Goal: Information Seeking & Learning: Learn about a topic

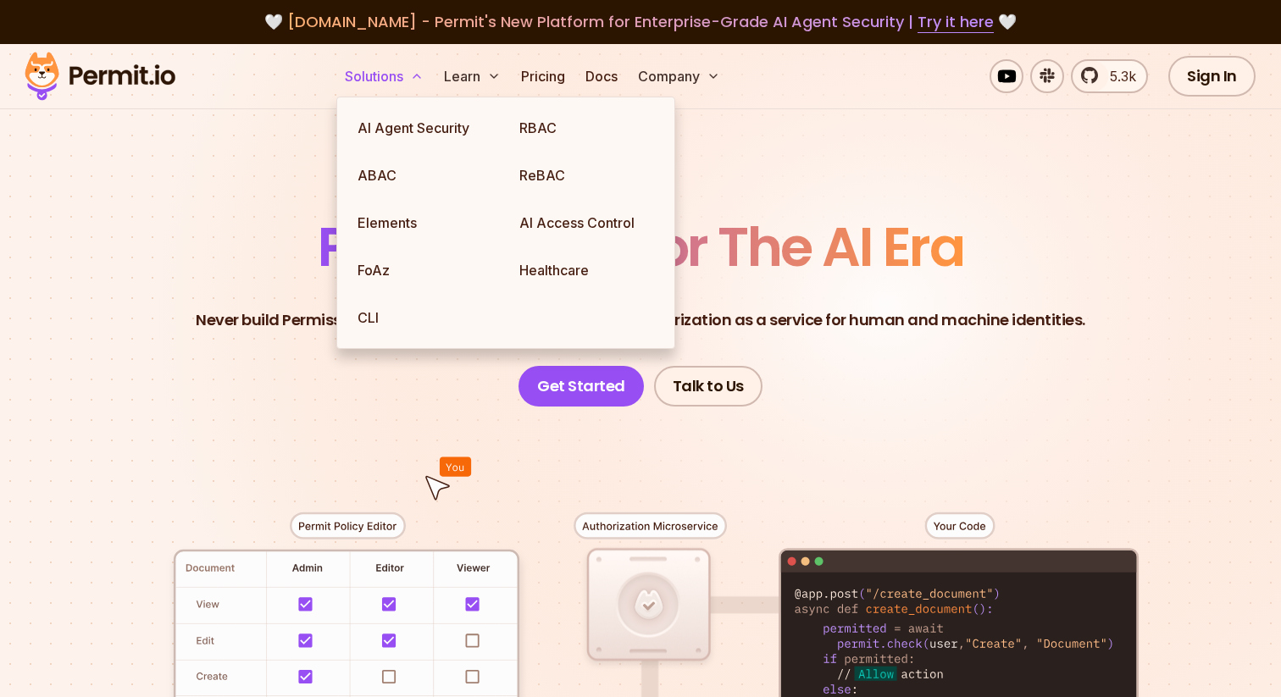
click at [396, 77] on button "Solutions" at bounding box center [384, 76] width 92 height 34
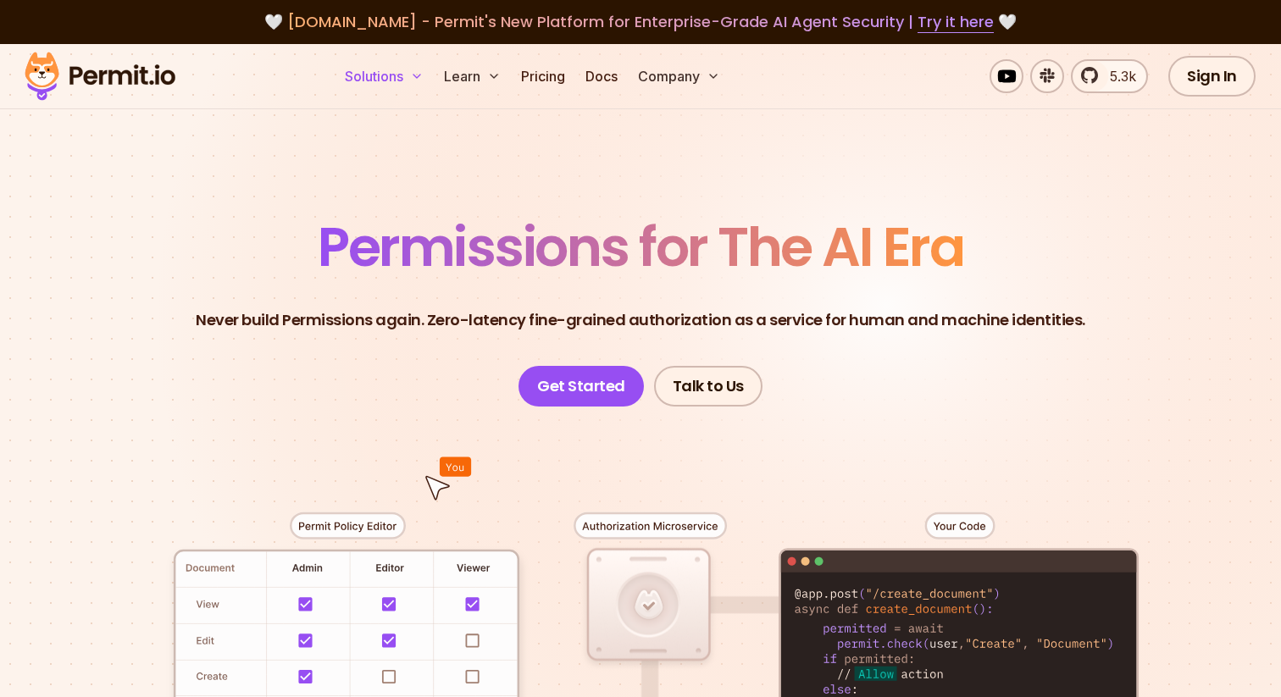
click at [396, 77] on button "Solutions" at bounding box center [384, 76] width 92 height 34
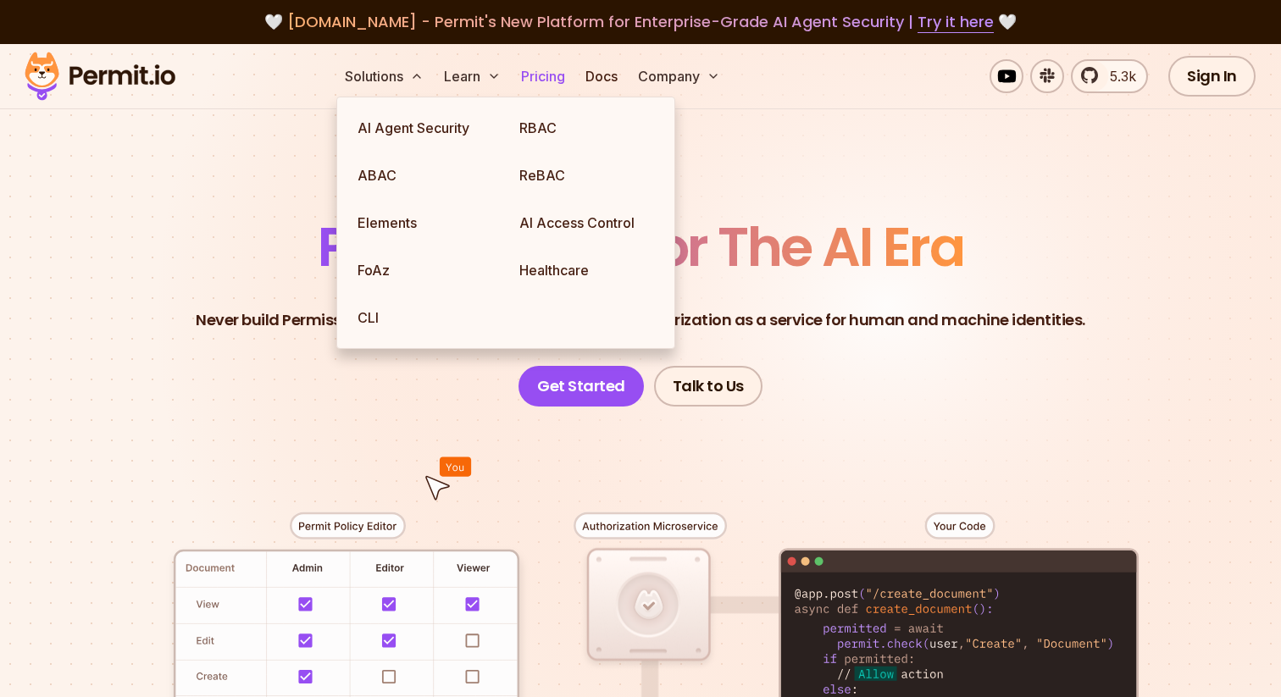
drag, startPoint x: 396, startPoint y: 77, endPoint x: 540, endPoint y: 79, distance: 144.0
click at [540, 79] on link "Pricing" at bounding box center [543, 76] width 58 height 34
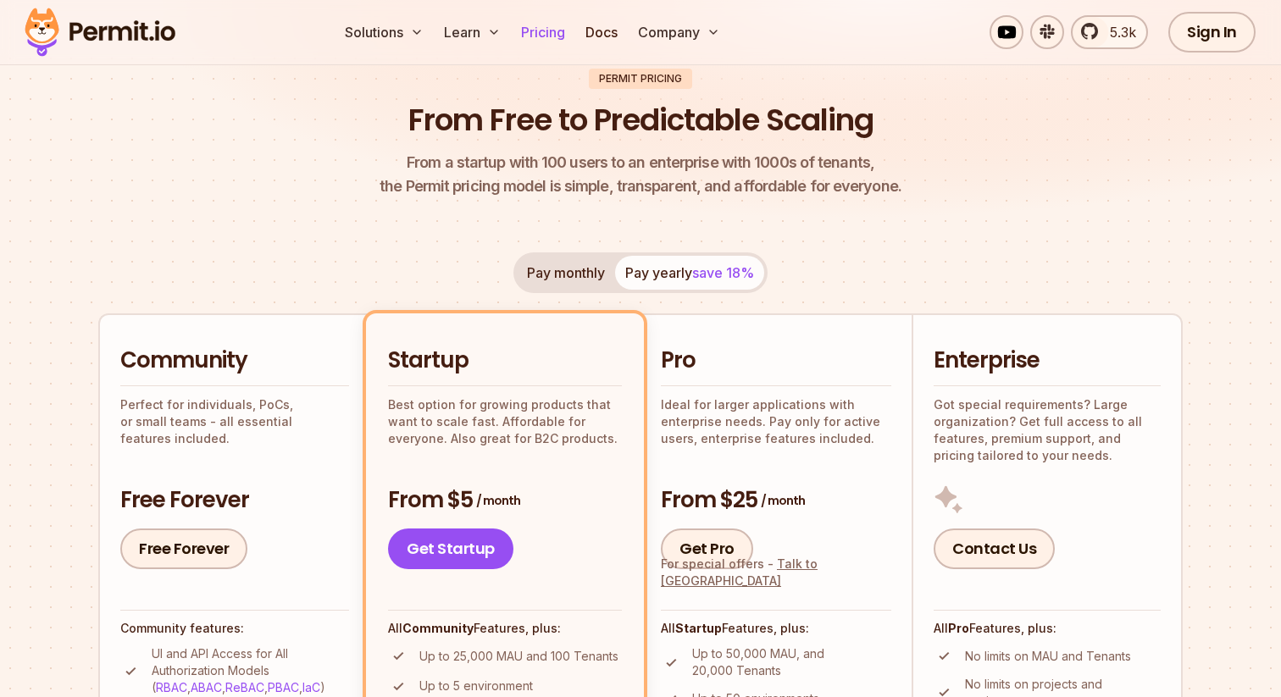
scroll to position [95, 0]
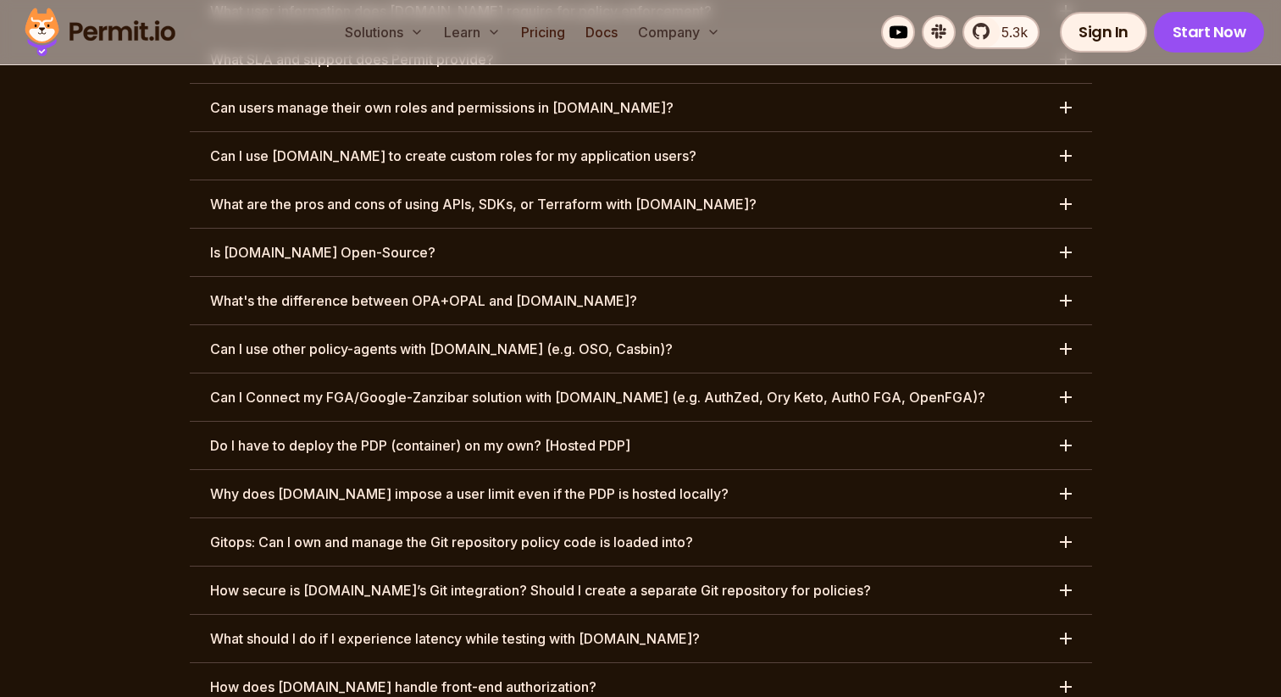
drag, startPoint x: 540, startPoint y: 79, endPoint x: 1033, endPoint y: 345, distance: 559.5
click at [1033, 422] on button "Do I have to deploy the PDP (container) on my own? [Hosted PDP]" at bounding box center [641, 445] width 902 height 47
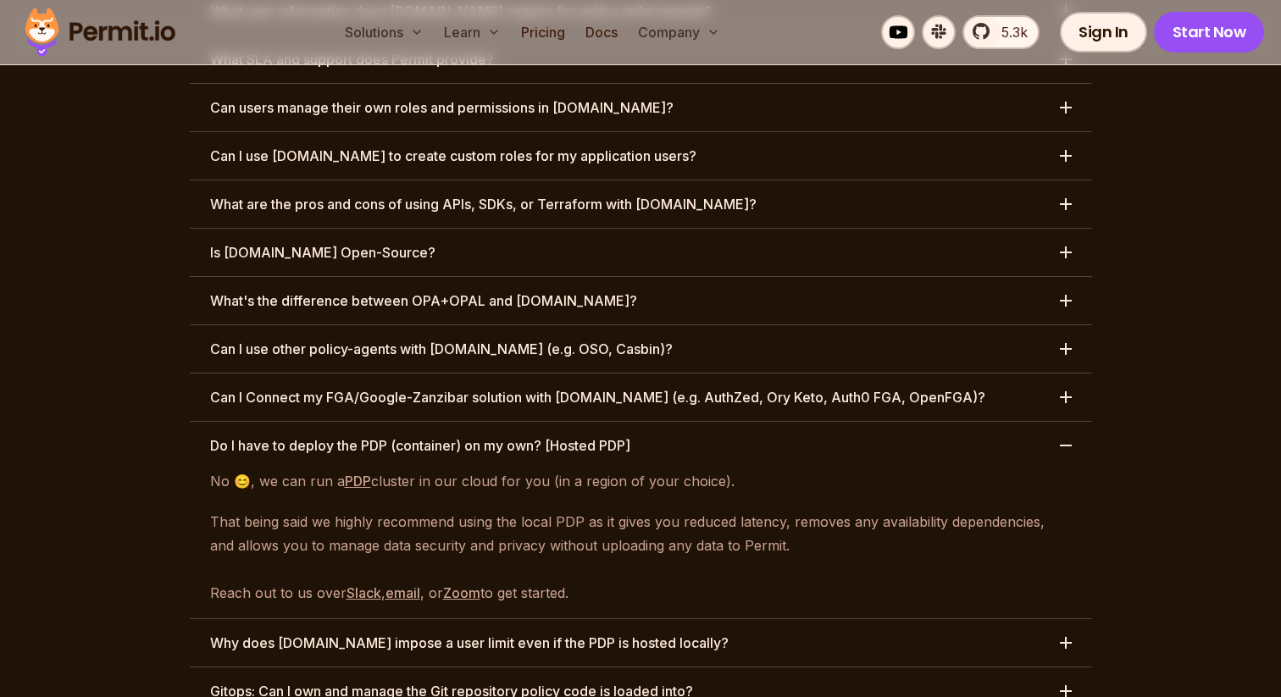
click at [1029, 422] on button "Do I have to deploy the PDP (container) on my own? [Hosted PDP]" at bounding box center [641, 445] width 902 height 47
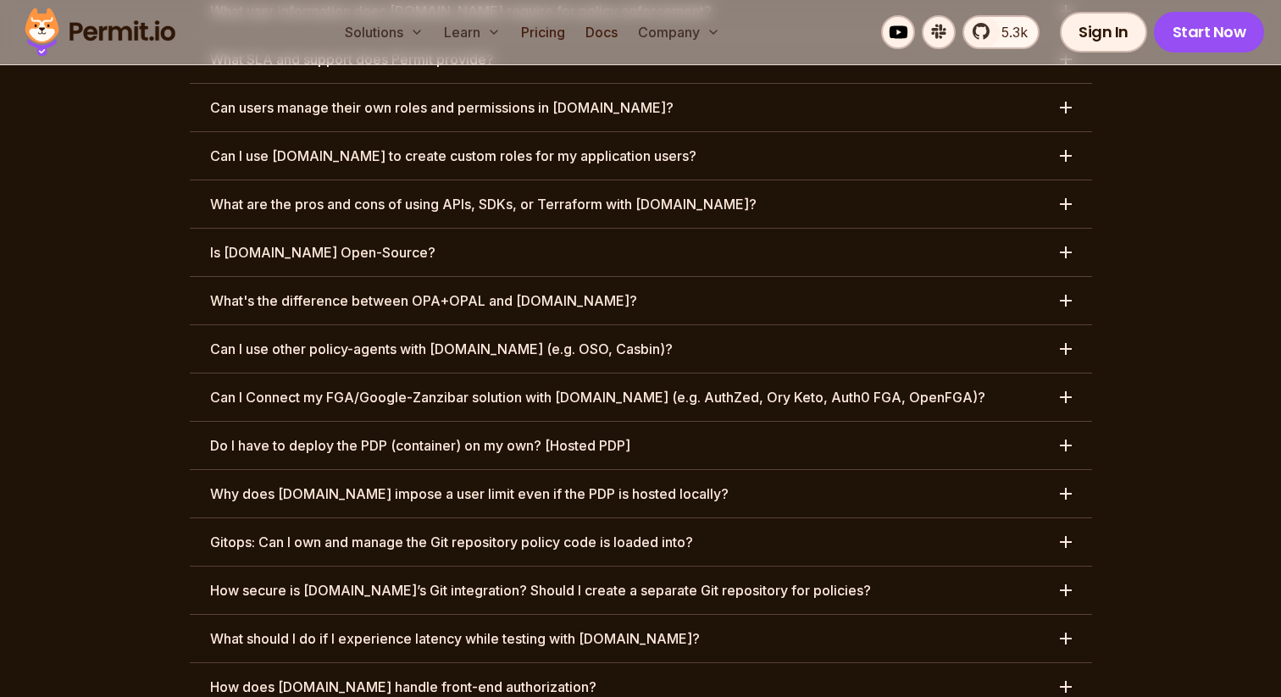
drag, startPoint x: 1033, startPoint y: 345, endPoint x: 1008, endPoint y: 394, distance: 54.9
click at [1008, 470] on button "Why does Permit.io impose a user limit even if the PDP is hosted locally?" at bounding box center [641, 493] width 902 height 47
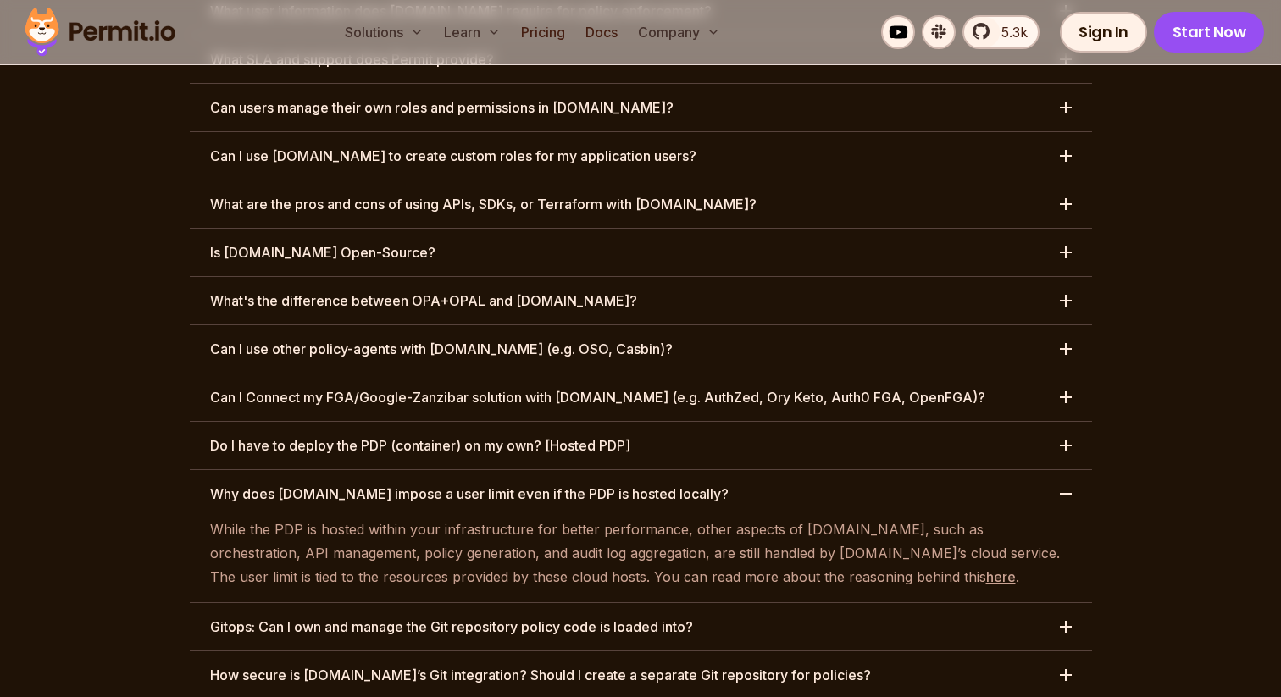
click at [1008, 470] on button "Why does Permit.io impose a user limit even if the PDP is hosted locally?" at bounding box center [641, 493] width 902 height 47
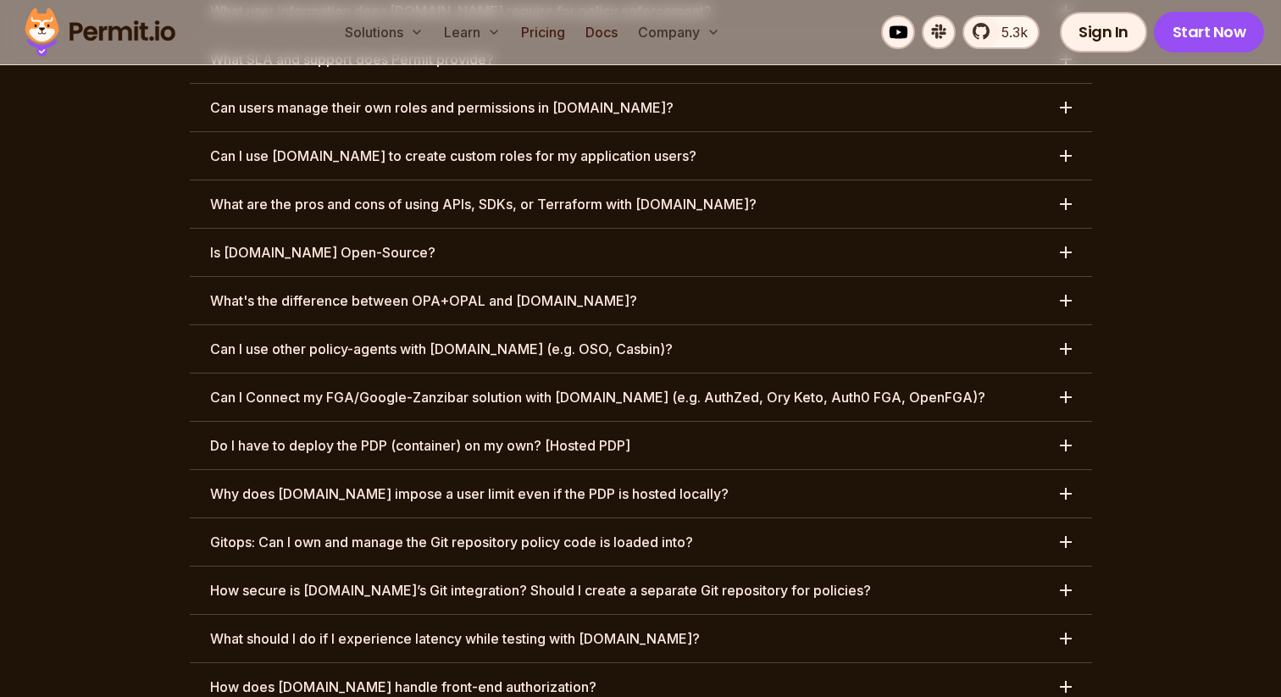
click at [819, 277] on button "What's the difference between OPA+OPAL and Permit.io?" at bounding box center [641, 300] width 902 height 47
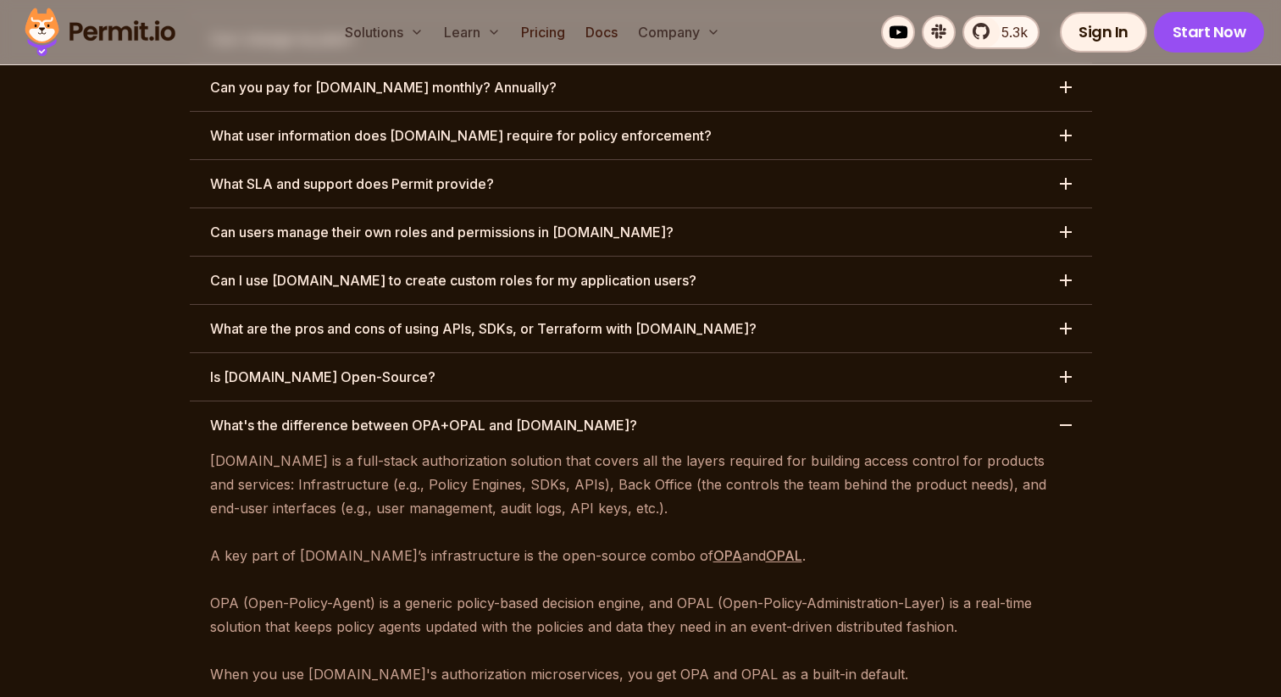
scroll to position [8177, 0]
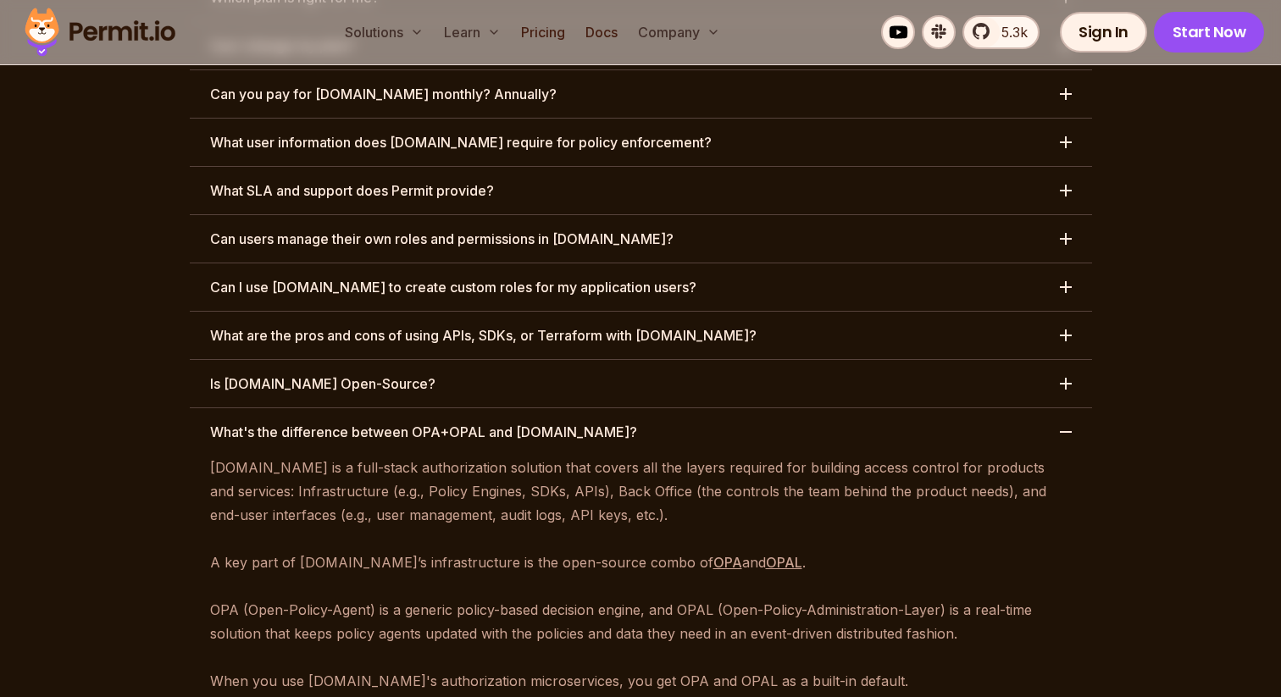
drag, startPoint x: 1008, startPoint y: 394, endPoint x: 714, endPoint y: 468, distance: 303.0
click at [766, 554] on link "OPAL" at bounding box center [784, 562] width 36 height 17
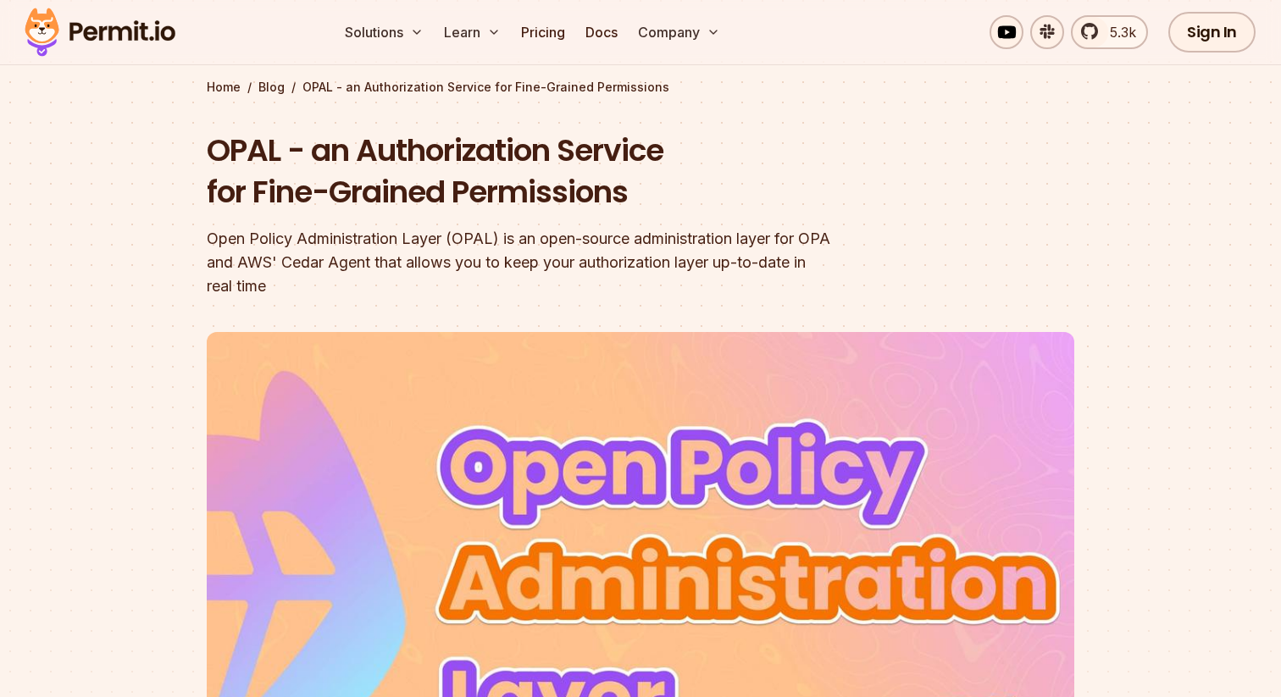
scroll to position [81, 0]
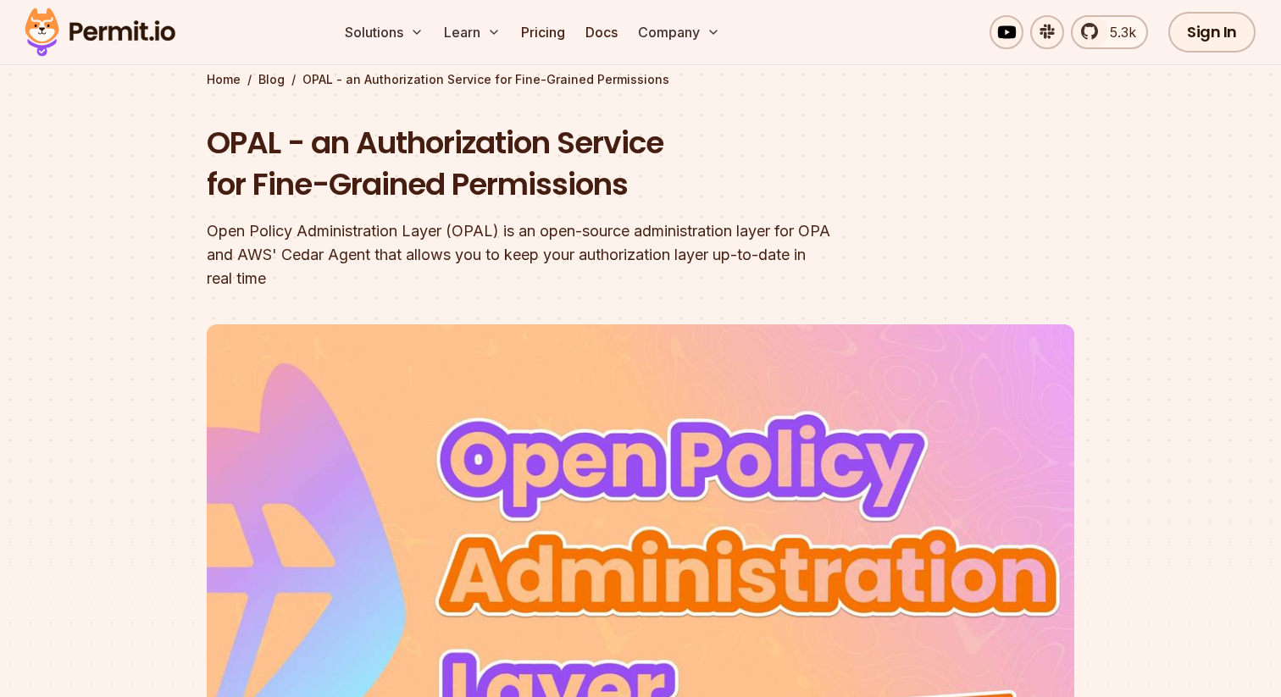
click at [648, 295] on header "OPAL - an Authorization Service for Fine-Grained Permissions Open Policy Admini…" at bounding box center [640, 512] width 867 height 781
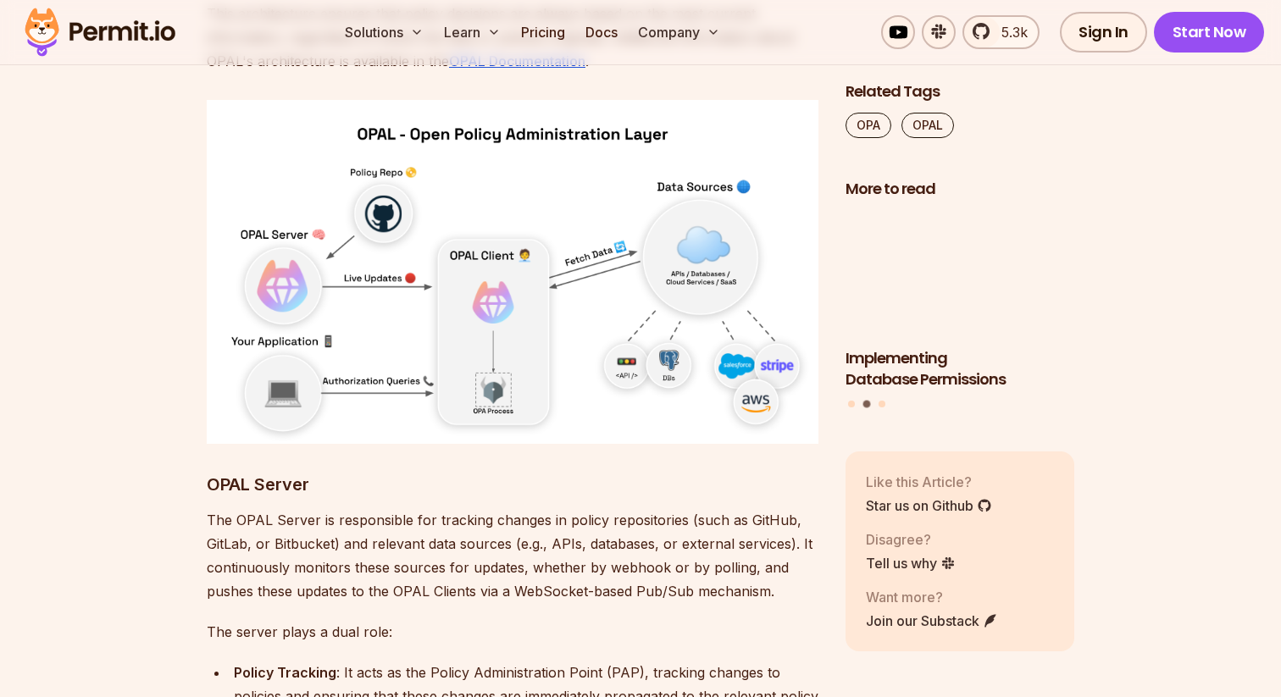
scroll to position [6429, 0]
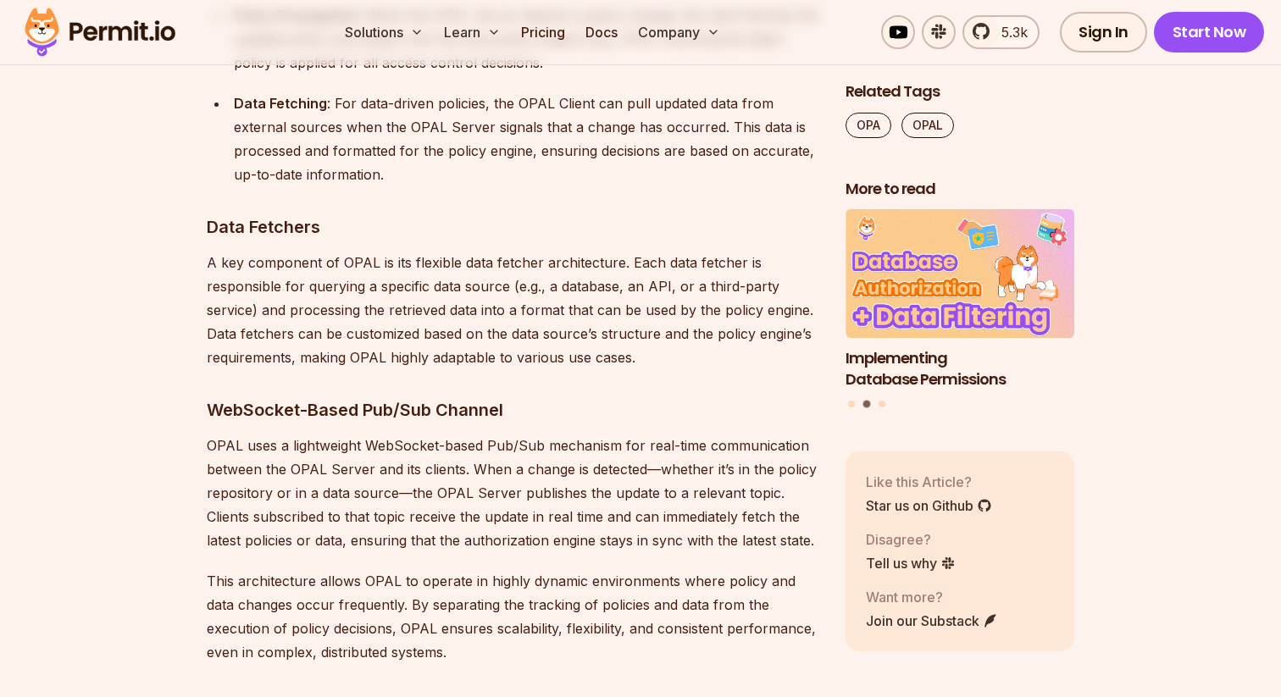
scroll to position [7444, 0]
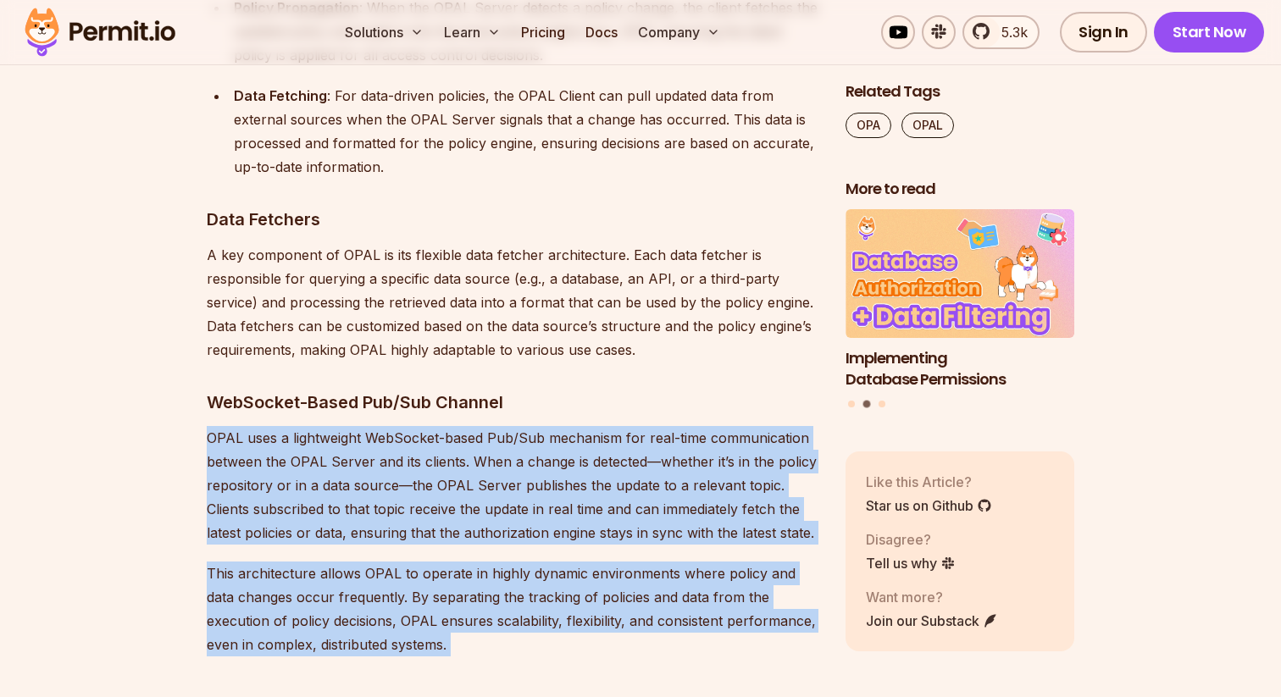
drag, startPoint x: 114, startPoint y: 328, endPoint x: 456, endPoint y: 580, distance: 425.3
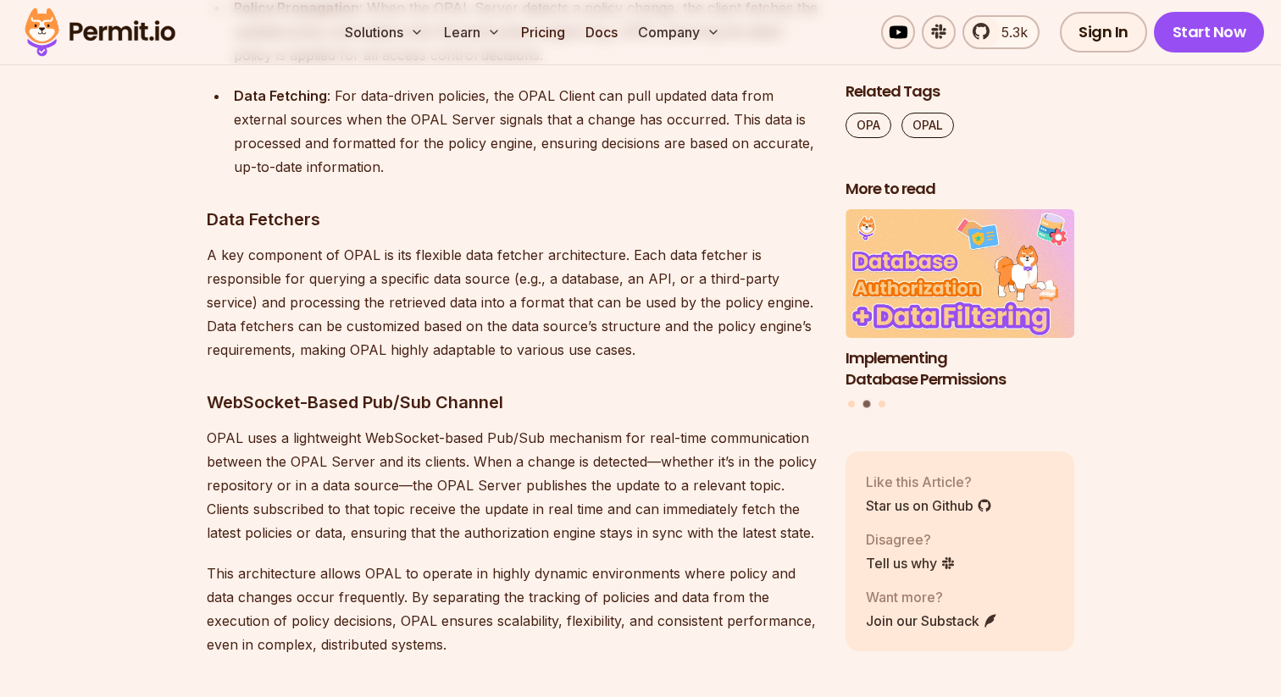
drag, startPoint x: 456, startPoint y: 580, endPoint x: 474, endPoint y: 585, distance: 19.1
click at [474, 626] on h2 "Policy Engine Integration" at bounding box center [513, 673] width 612 height 95
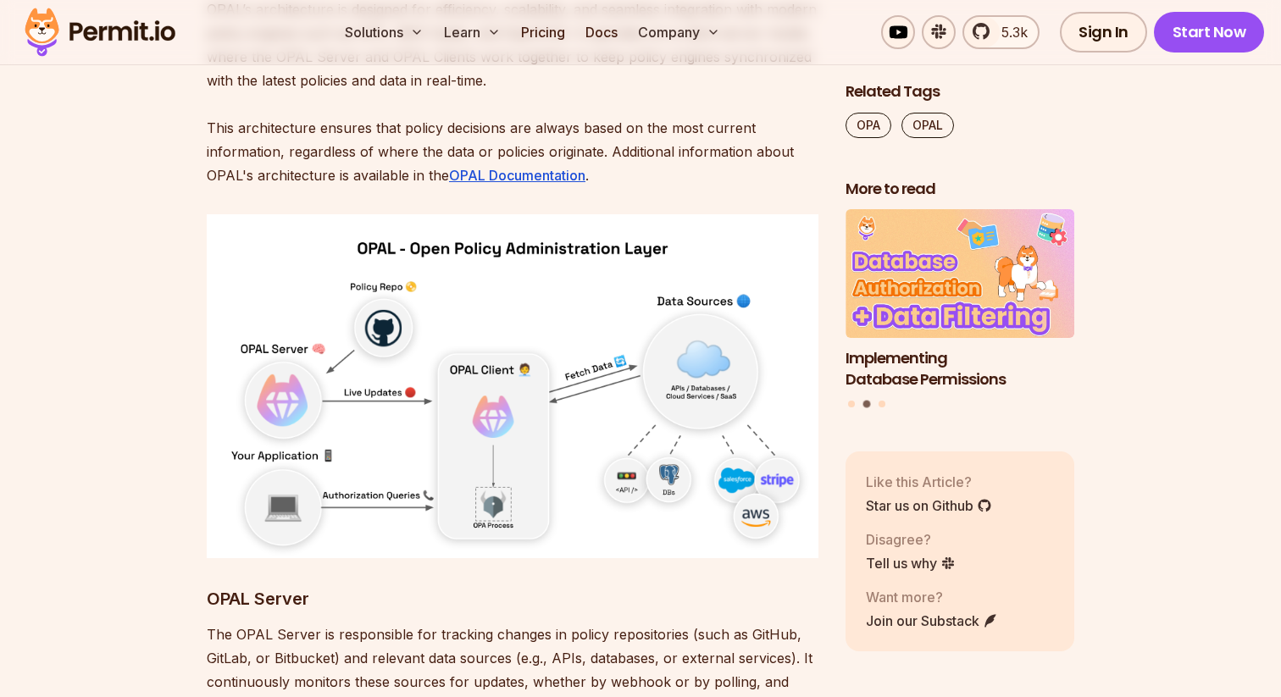
scroll to position [6281, 0]
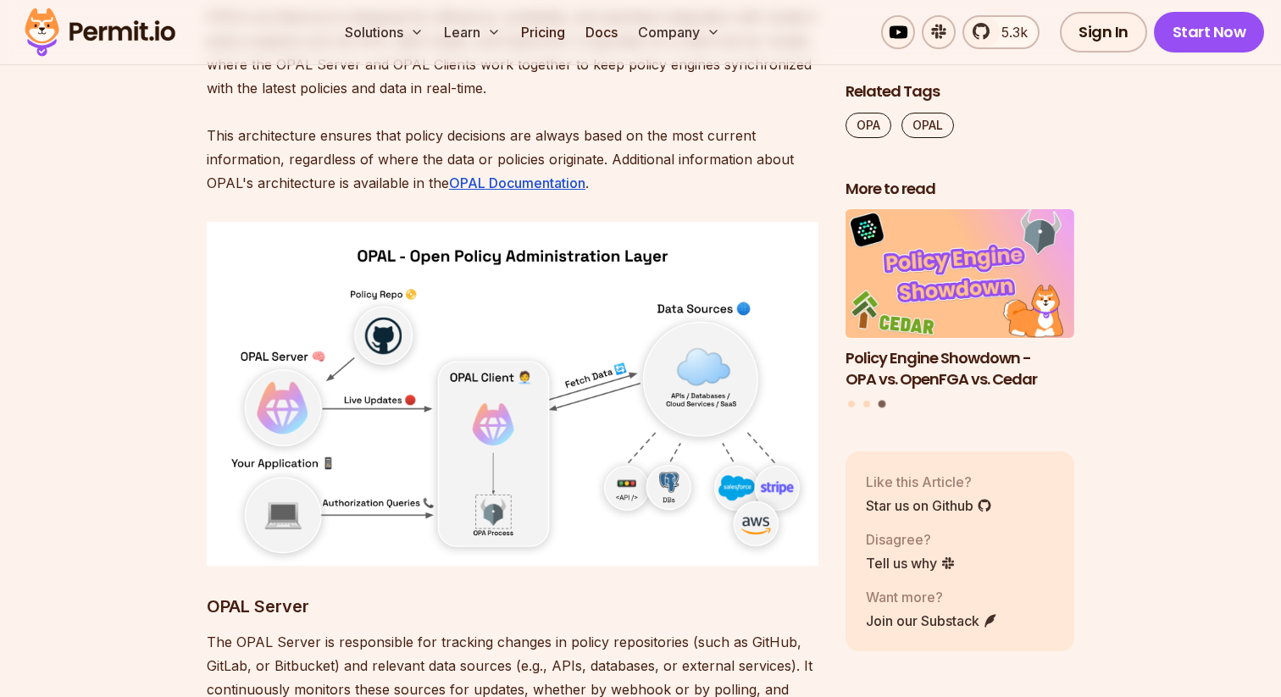
click at [507, 593] on h3 "OPAL Server" at bounding box center [513, 606] width 612 height 27
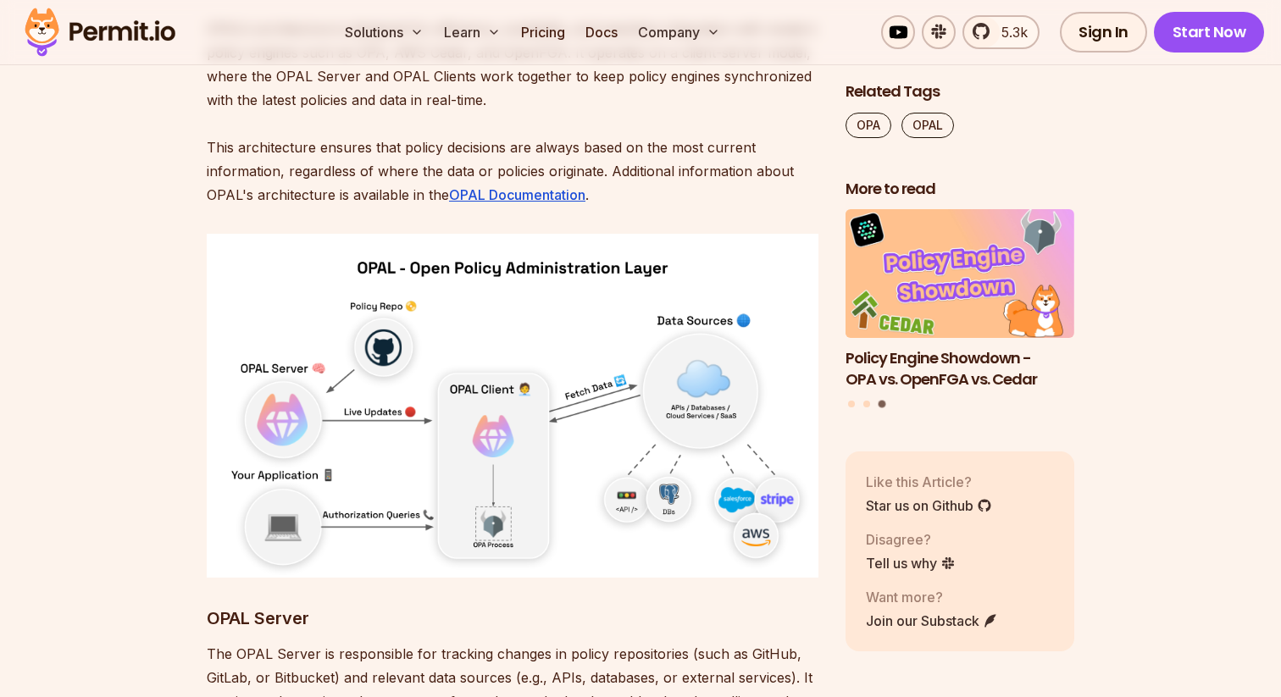
scroll to position [6256, 0]
